Goal: Task Accomplishment & Management: Complete application form

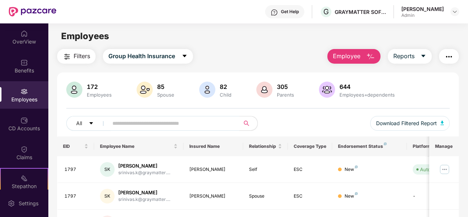
click at [337, 53] on span "Employee" at bounding box center [346, 56] width 27 height 9
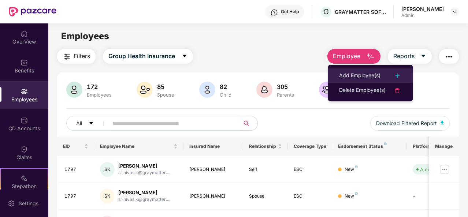
click at [354, 76] on div "Add Employee(s)" at bounding box center [359, 75] width 41 height 9
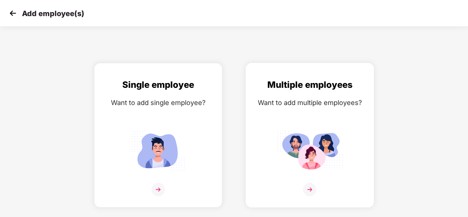
click at [310, 188] on img at bounding box center [309, 189] width 13 height 13
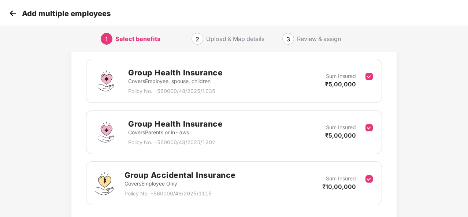
scroll to position [155, 0]
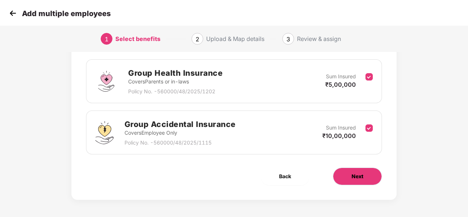
click at [345, 175] on button "Next" at bounding box center [357, 177] width 49 height 18
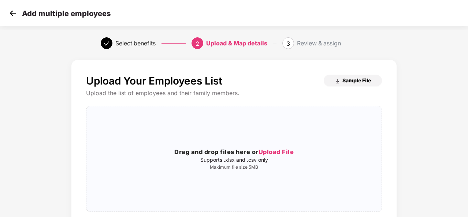
click at [352, 79] on span "Sample File" at bounding box center [356, 80] width 29 height 7
click at [274, 150] on span "Upload File" at bounding box center [275, 151] width 35 height 7
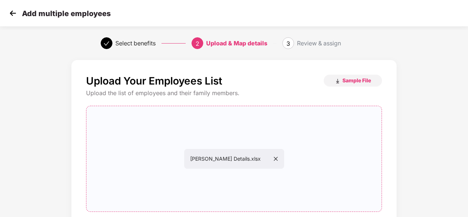
scroll to position [77, 0]
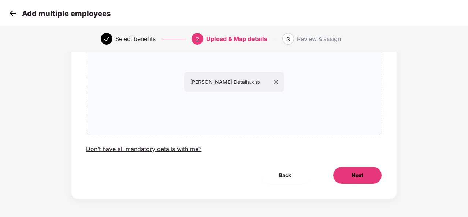
click at [351, 173] on button "Next" at bounding box center [357, 176] width 49 height 18
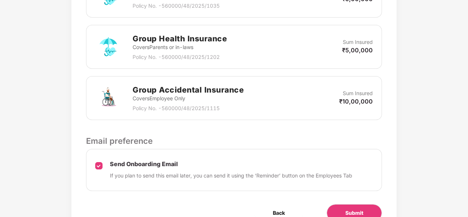
scroll to position [300, 0]
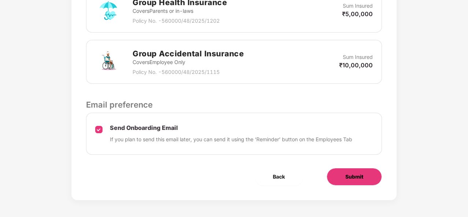
click at [366, 173] on button "Submit" at bounding box center [353, 177] width 55 height 18
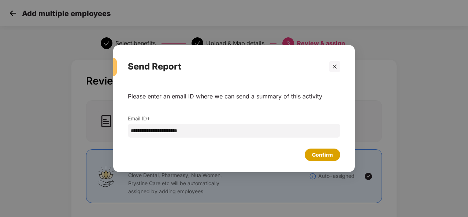
click at [322, 157] on div "Confirm" at bounding box center [322, 155] width 21 height 8
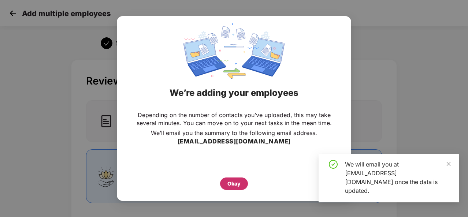
click at [237, 181] on div "Okay" at bounding box center [233, 184] width 13 height 8
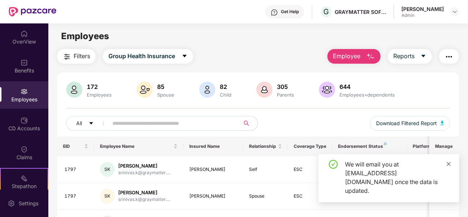
click at [449, 166] on icon "close" at bounding box center [448, 164] width 4 height 4
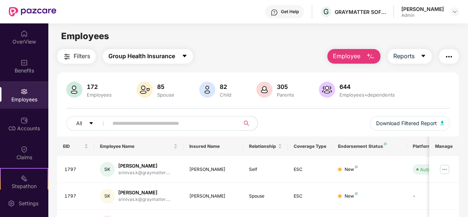
click at [187, 58] on icon "caret-down" at bounding box center [185, 56] width 6 height 6
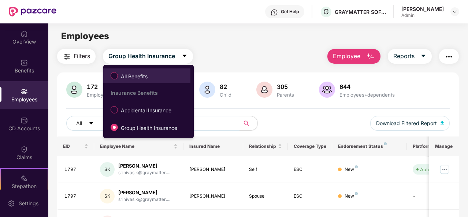
click at [165, 74] on span "All Benefits" at bounding box center [147, 76] width 80 height 12
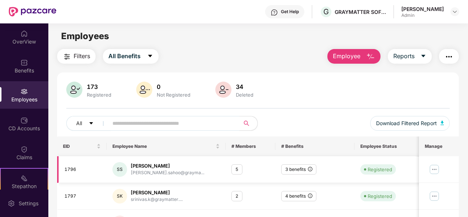
click at [301, 172] on div "3 benefits" at bounding box center [298, 169] width 35 height 11
click at [435, 167] on img at bounding box center [435, 170] width 12 height 12
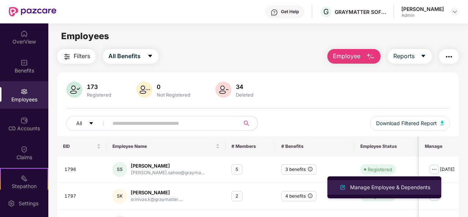
click at [359, 188] on div "Manage Employee & Dependents" at bounding box center [389, 187] width 83 height 8
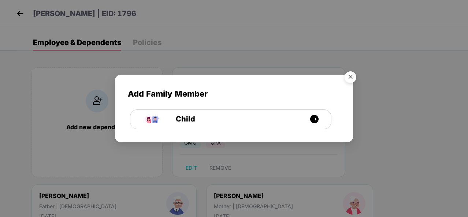
click at [351, 75] on img "Close" at bounding box center [350, 78] width 20 height 20
